Goal: Task Accomplishment & Management: Use online tool/utility

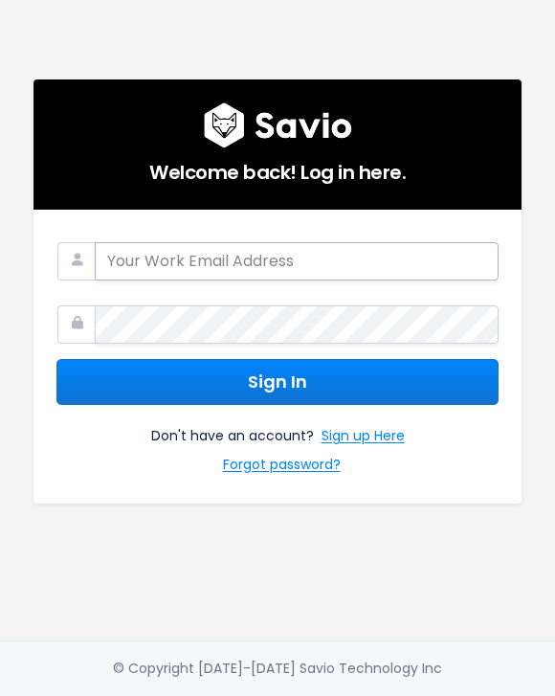
click at [284, 254] on input "email" at bounding box center [297, 261] width 404 height 38
type input "israel@discuss.io"
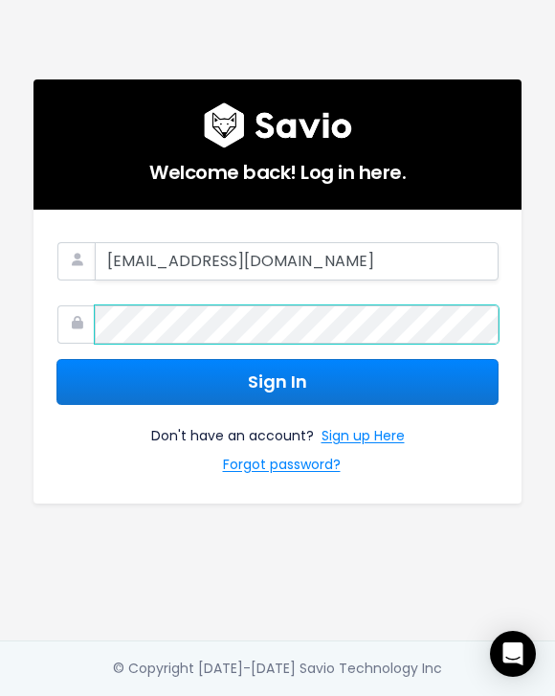
click at [56, 359] on button "Sign In" at bounding box center [277, 382] width 442 height 47
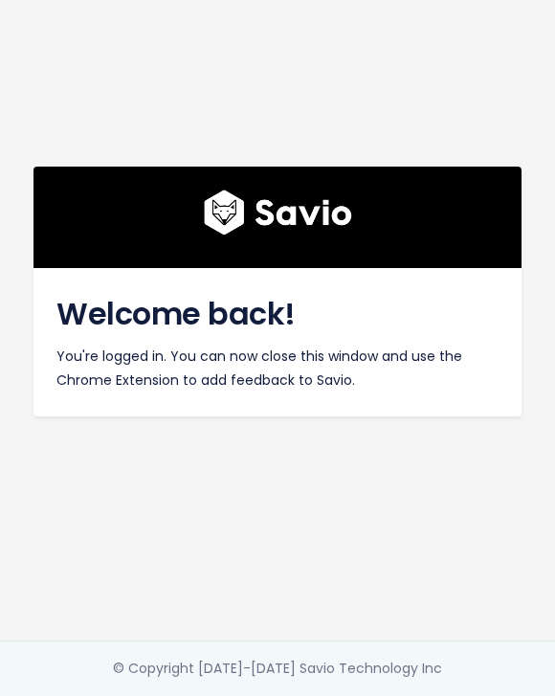
click at [254, 372] on p "You're logged in. You can now close this window and use the Chrome Extension to…" at bounding box center [277, 368] width 442 height 48
